Goal: Transaction & Acquisition: Purchase product/service

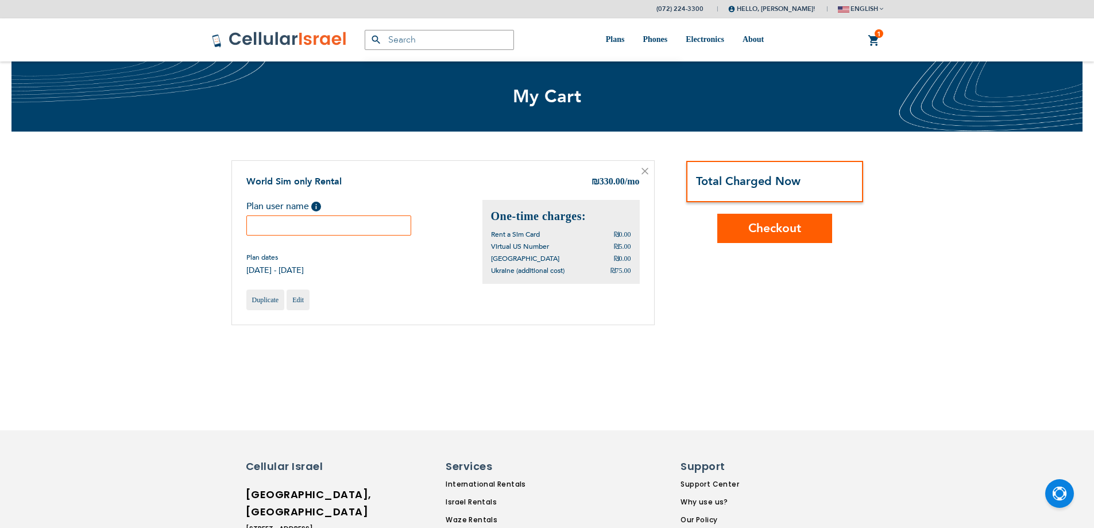
click at [288, 210] on span "Plan user name" at bounding box center [277, 206] width 63 height 13
click at [292, 225] on input "text" at bounding box center [328, 225] width 165 height 20
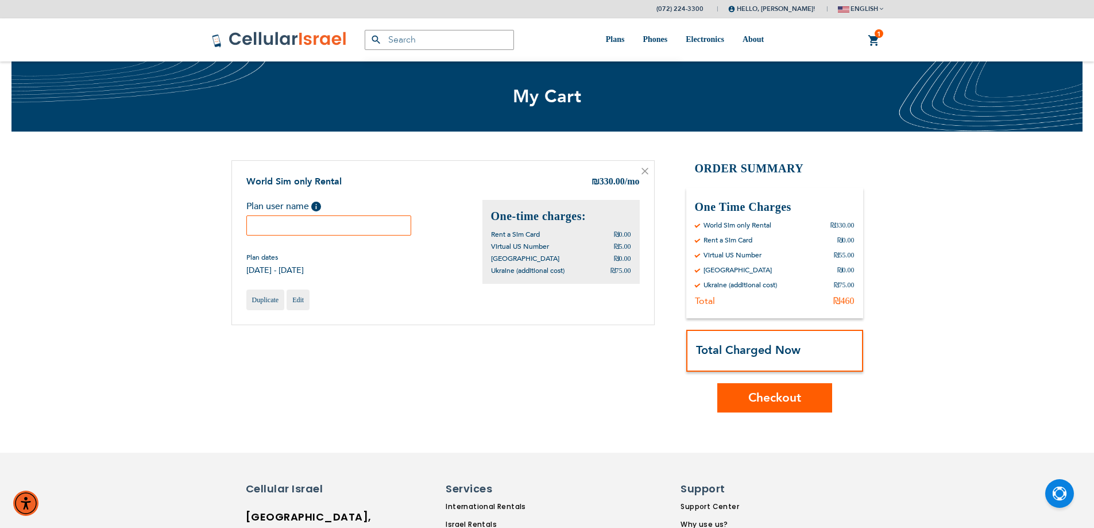
type input "a"
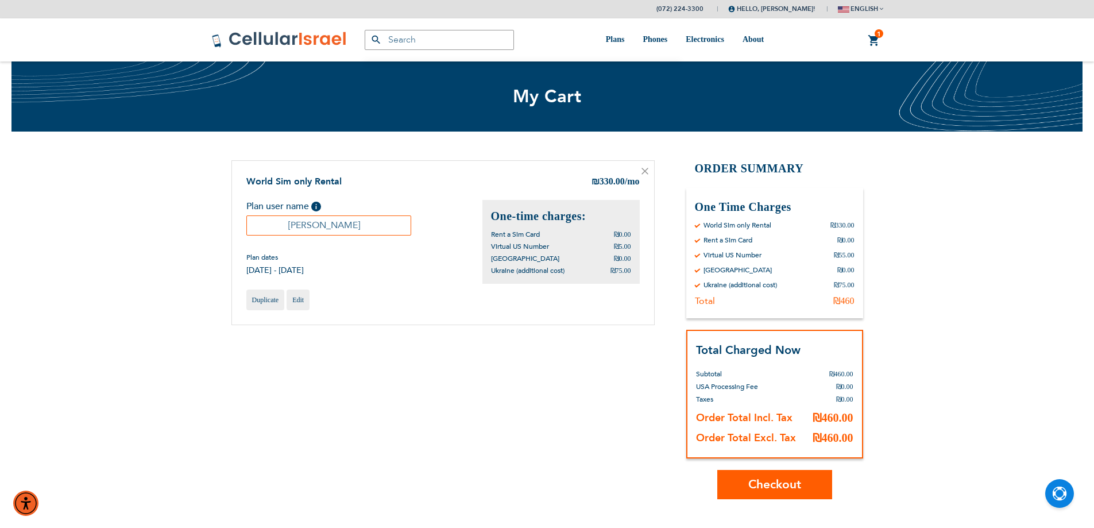
type input "שמעון"
click at [767, 497] on button "Checkout" at bounding box center [774, 484] width 115 height 29
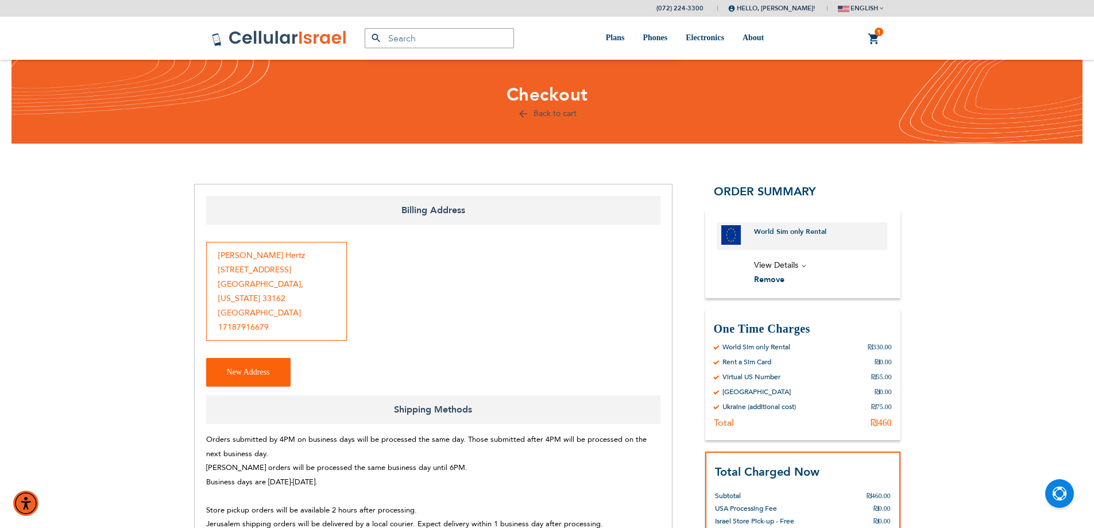
scroll to position [566, 0]
click at [282, 279] on div "Eli Hertz 17325ne12th ave. North miami beach , Florida 33162 United States 1718…" at bounding box center [276, 291] width 141 height 99
drag, startPoint x: 304, startPoint y: 303, endPoint x: 318, endPoint y: 300, distance: 13.5
click at [304, 304] on div "Eli Hertz 17325ne12th ave. North miami beach , Florida 33162 United States 1718…" at bounding box center [276, 291] width 141 height 99
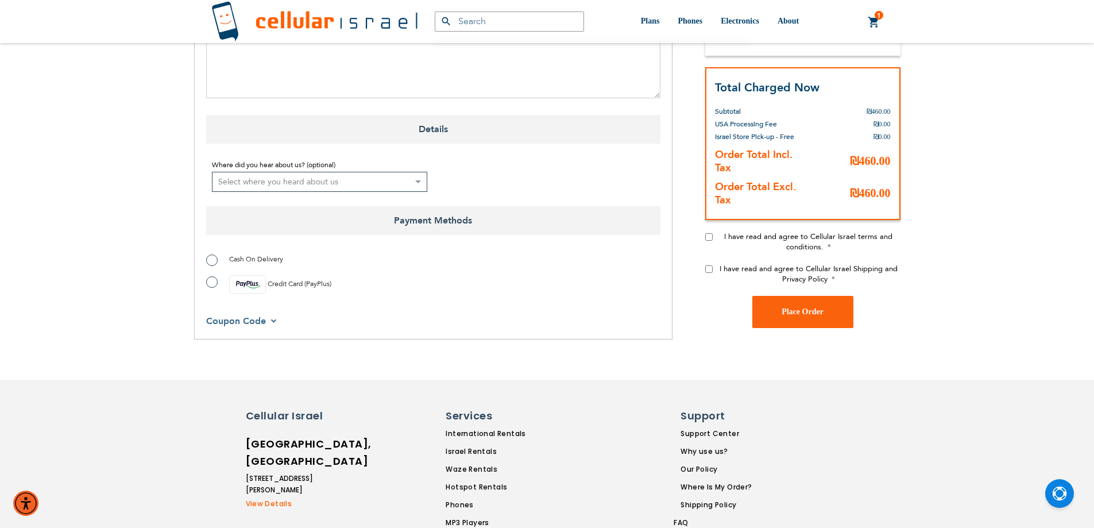
scroll to position [747, 0]
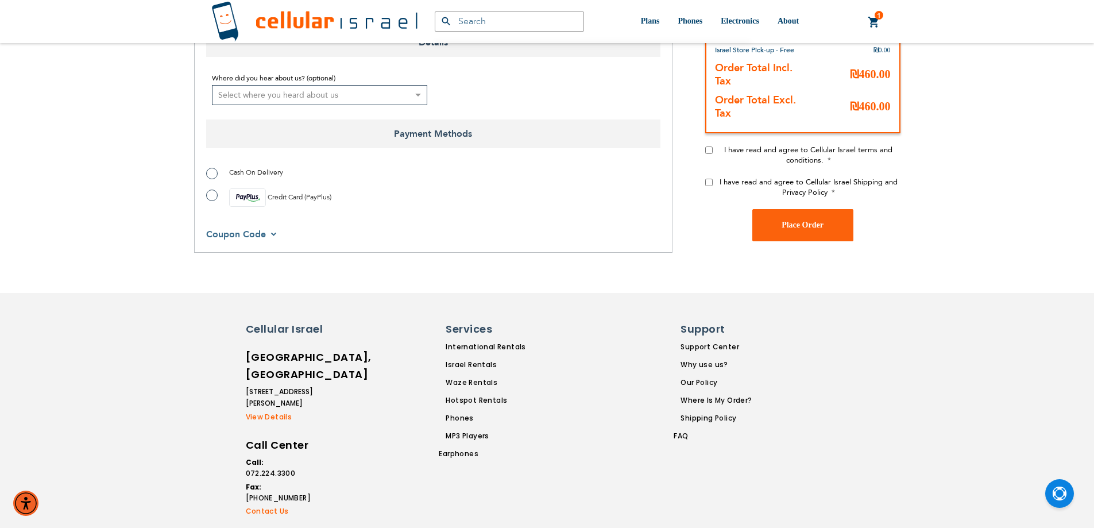
click at [219, 204] on label "Credit Card (PayPlus)" at bounding box center [268, 197] width 125 height 18
radio input "true"
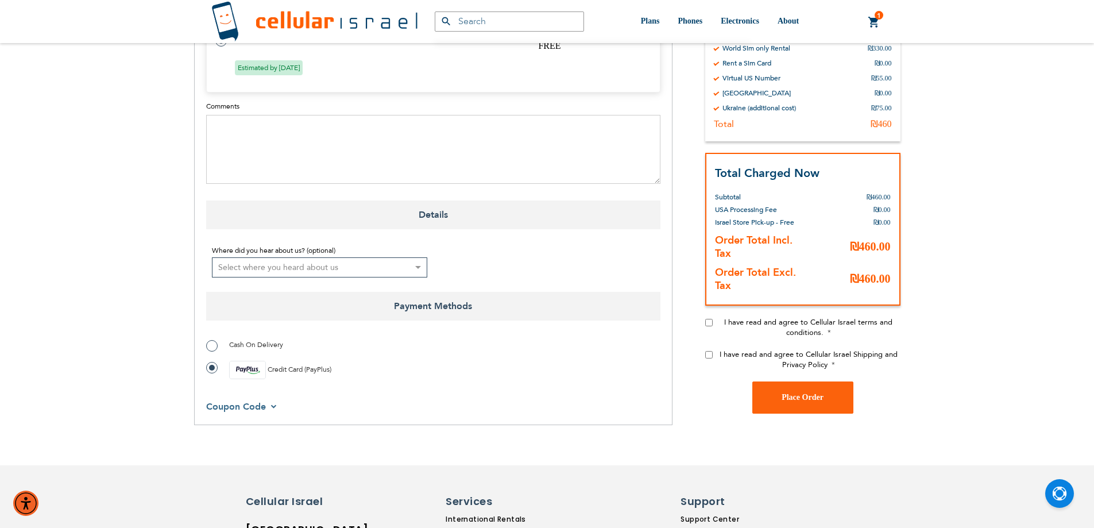
scroll to position [566, 0]
click at [704, 320] on div "Billing Address Eli Hertz 17325ne12th ave. North miami beach , Florida 33162 Un…" at bounding box center [547, 17] width 706 height 816
click at [717, 318] on label "I have read and agree to Cellular Israel terms and conditions." at bounding box center [809, 327] width 184 height 21
click at [713, 319] on input "I have read and agree to Cellular Israel terms and conditions." at bounding box center [708, 322] width 7 height 7
checkbox input "true"
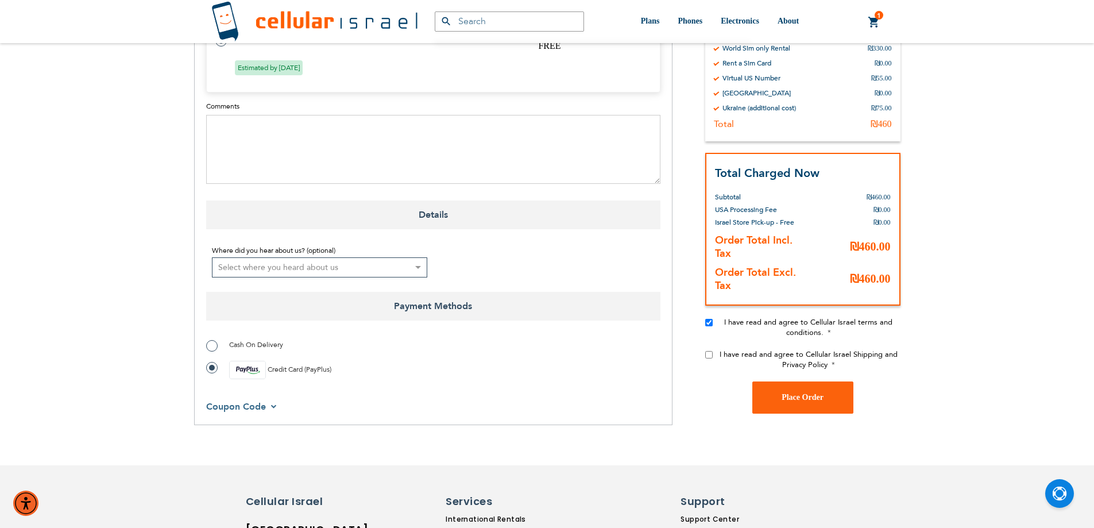
click at [710, 354] on input "I have read and agree to Cellular Israel Shipping and Privacy Policy" at bounding box center [708, 354] width 7 height 7
checkbox input "true"
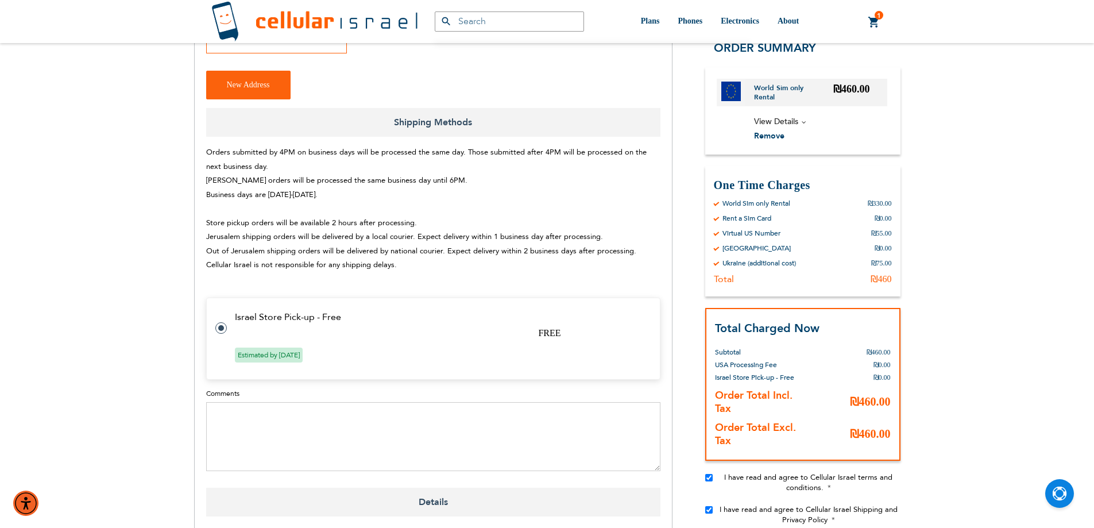
scroll to position [115, 0]
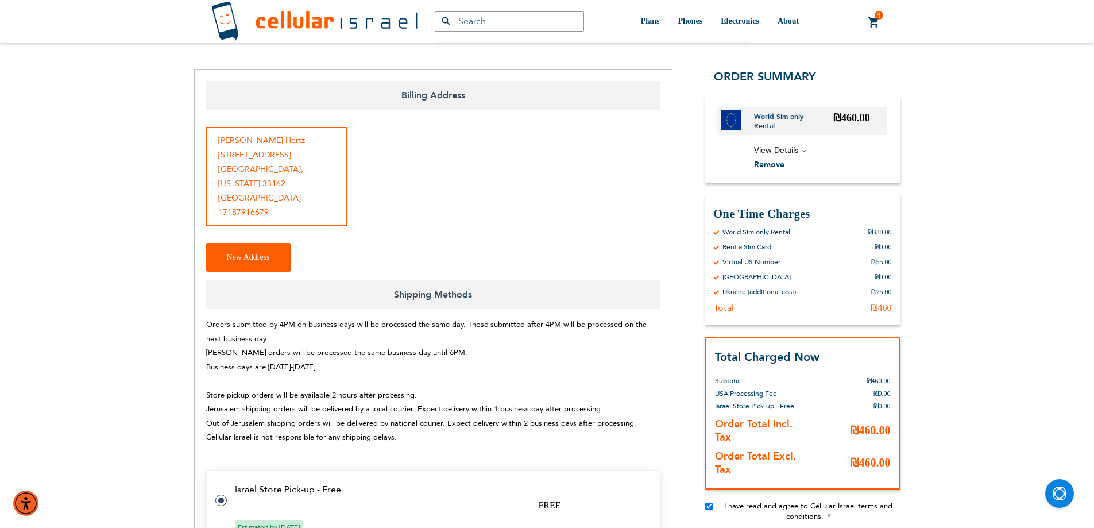
click at [226, 265] on button "New Address" at bounding box center [248, 257] width 84 height 29
select select "IL"
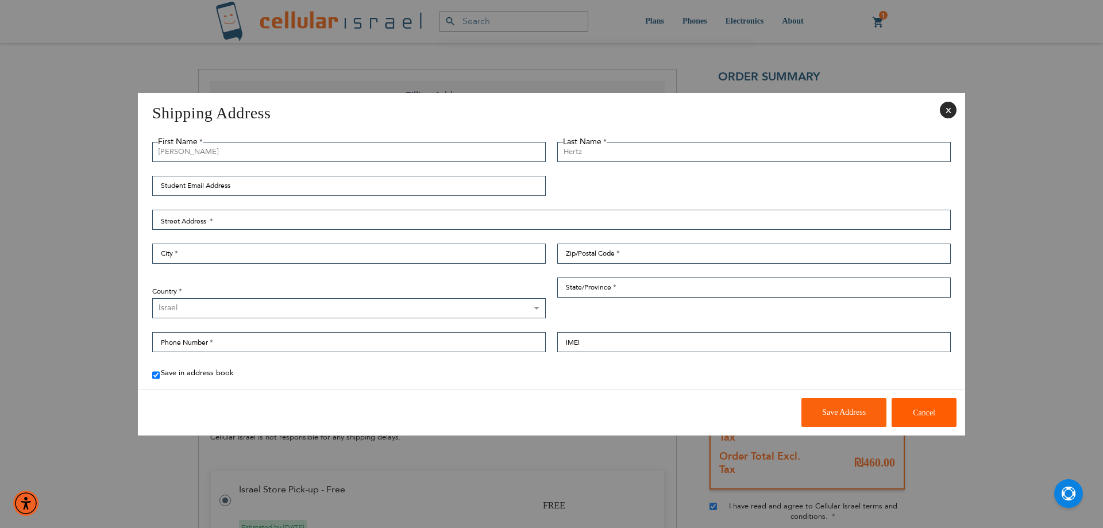
click at [34, 275] on aside "Shipping Address Close First Name Eli Last Name Hertz Student Email Address Str…" at bounding box center [551, 264] width 1103 height 528
click at [943, 113] on button "Close" at bounding box center [948, 110] width 17 height 17
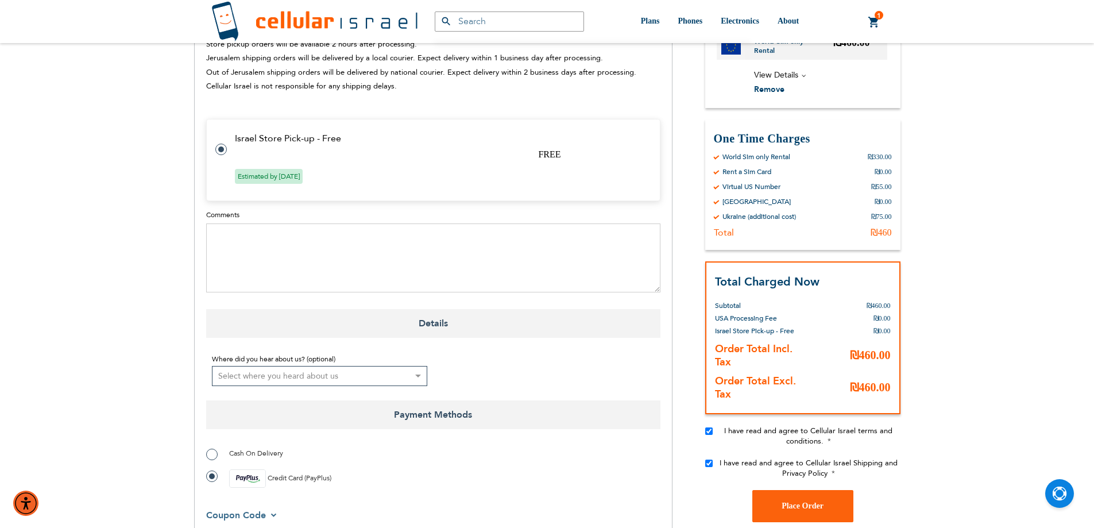
scroll to position [547, 0]
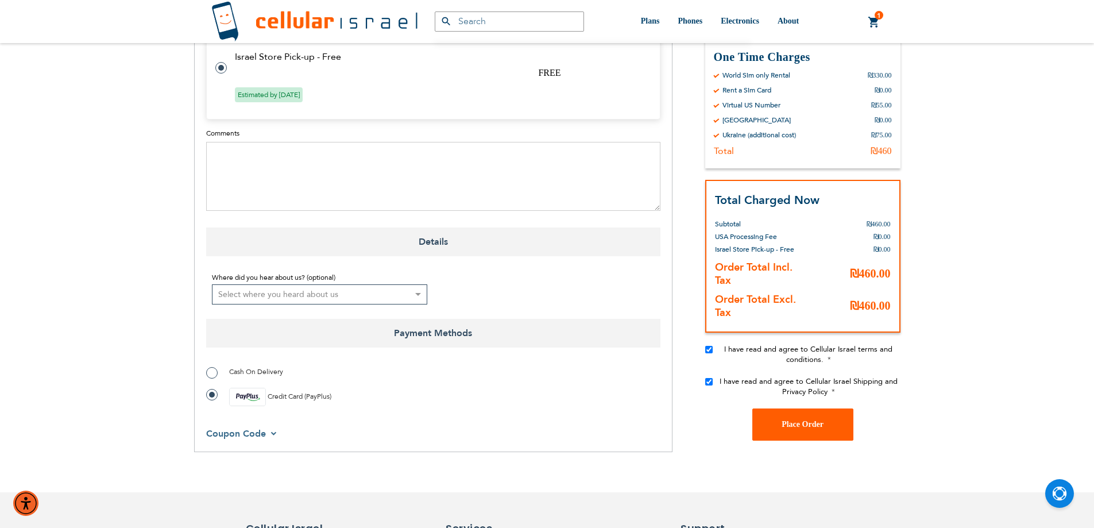
click at [798, 427] on span "Place Order" at bounding box center [803, 424] width 42 height 9
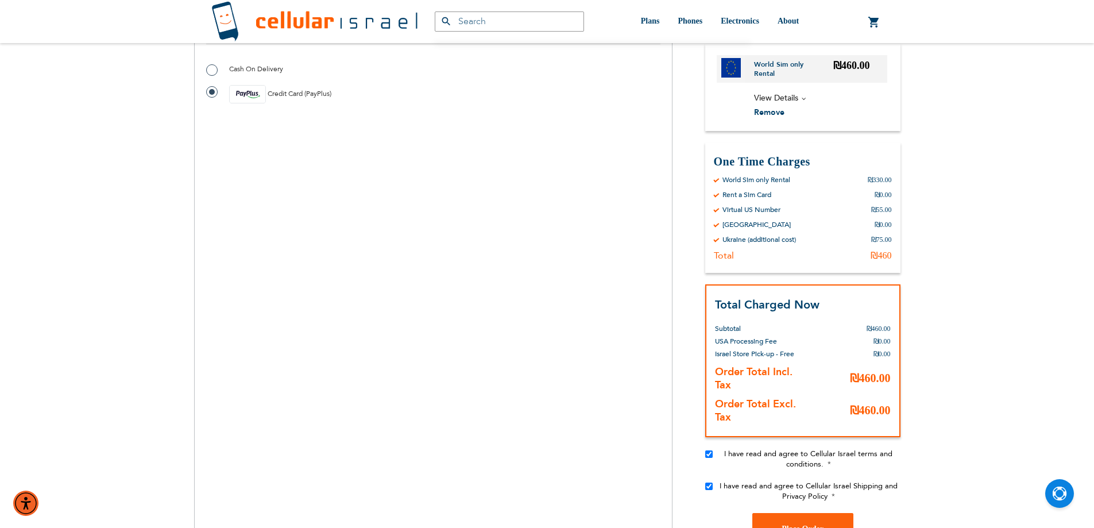
scroll to position [851, 0]
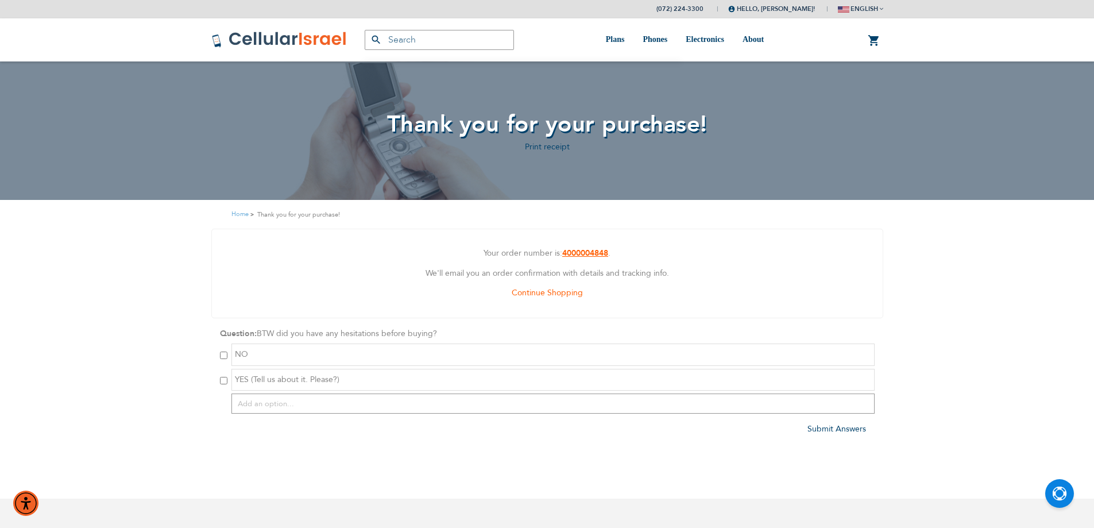
click at [592, 252] on strong "4000004848" at bounding box center [585, 253] width 46 height 11
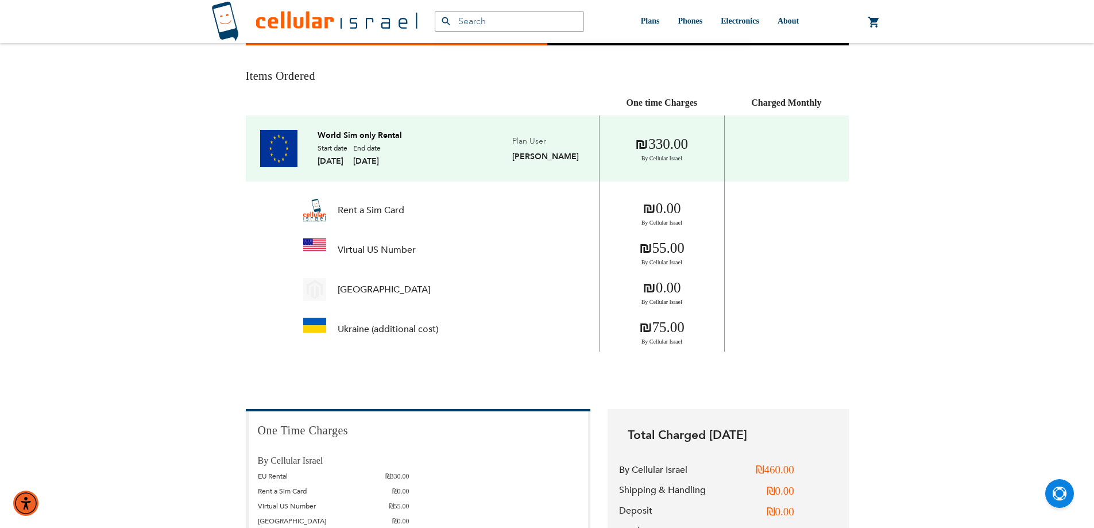
scroll to position [172, 0]
